Goal: Information Seeking & Learning: Learn about a topic

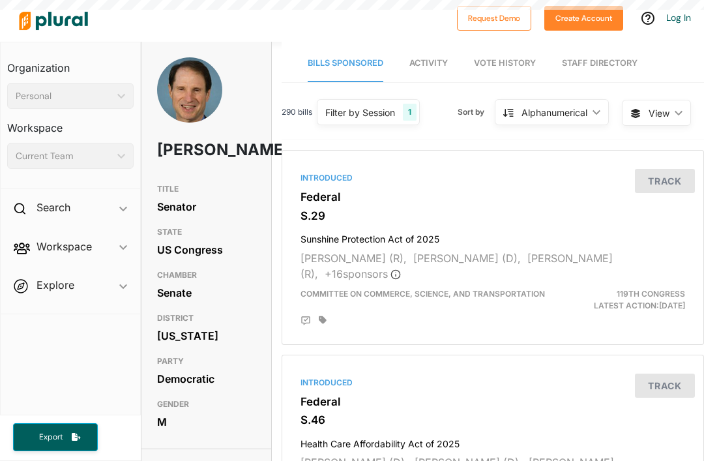
scroll to position [42, 0]
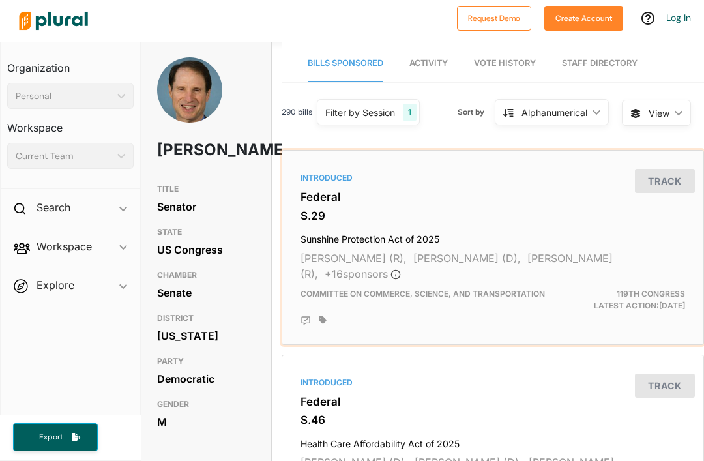
click at [585, 288] on div "Introduced Federal S.29 Sunshine Protection Act of 2025 [PERSON_NAME] (R), [PER…" at bounding box center [492, 247] width 411 height 183
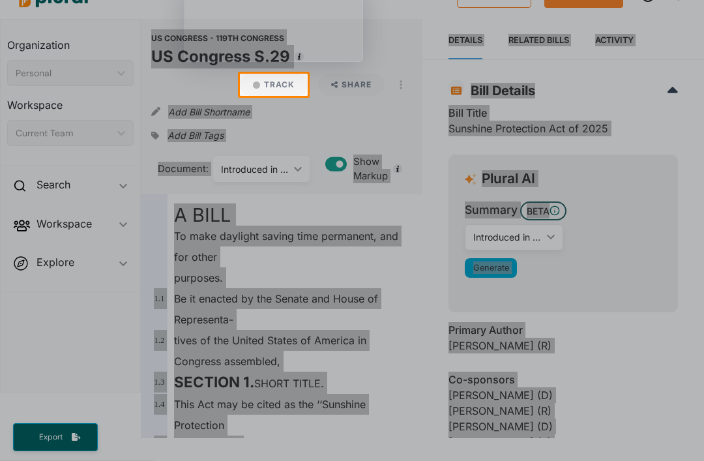
scroll to position [42, 0]
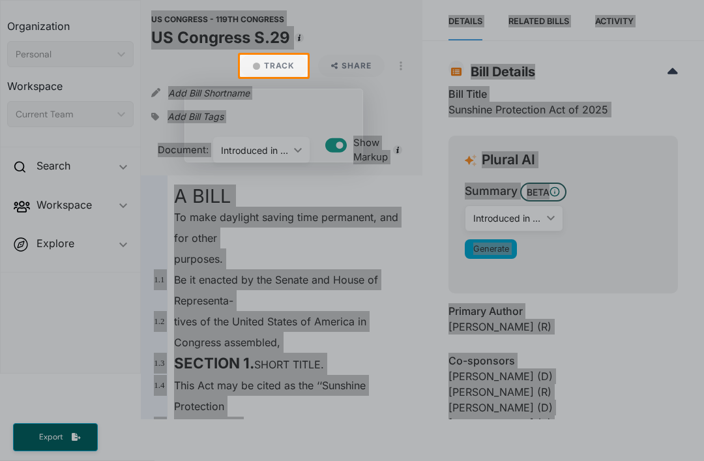
click at [702, 437] on div at bounding box center [352, 269] width 704 height 384
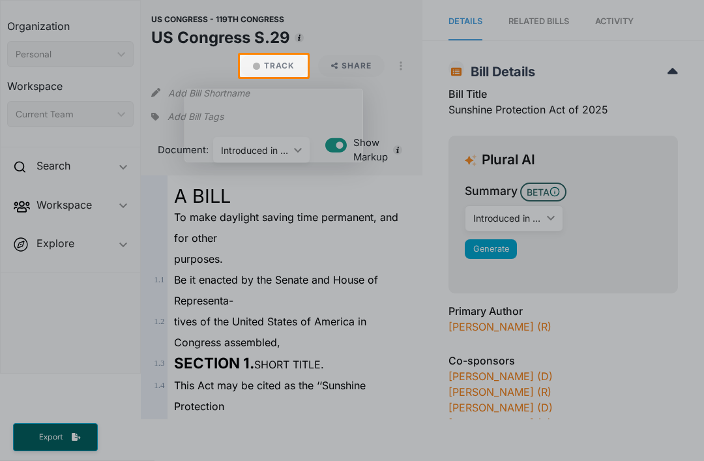
click at [701, 437] on div at bounding box center [352, 269] width 704 height 384
click at [701, 446] on div at bounding box center [352, 269] width 704 height 384
